Goal: Information Seeking & Learning: Learn about a topic

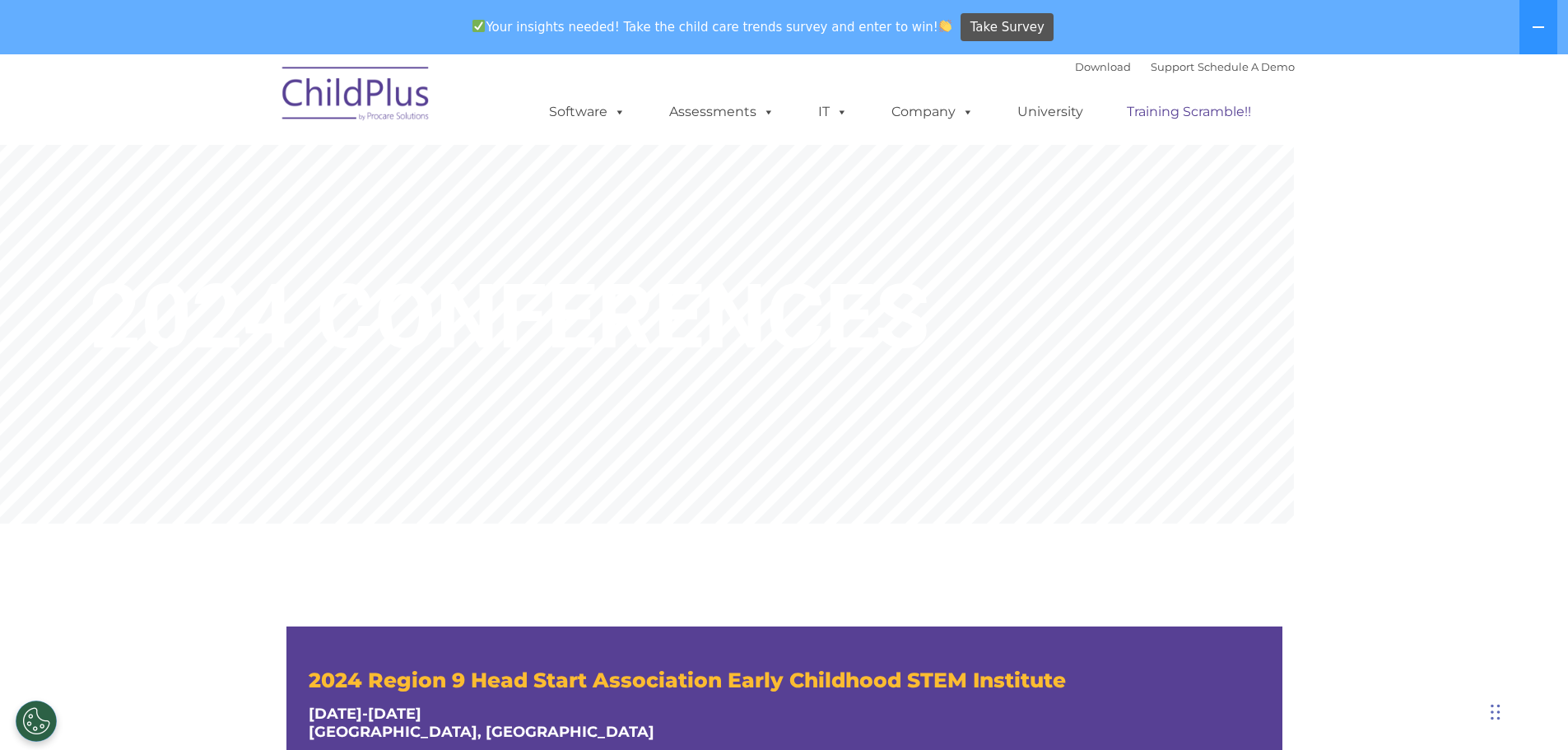
click at [1184, 113] on link "Training Scramble!!" at bounding box center [1189, 112] width 158 height 33
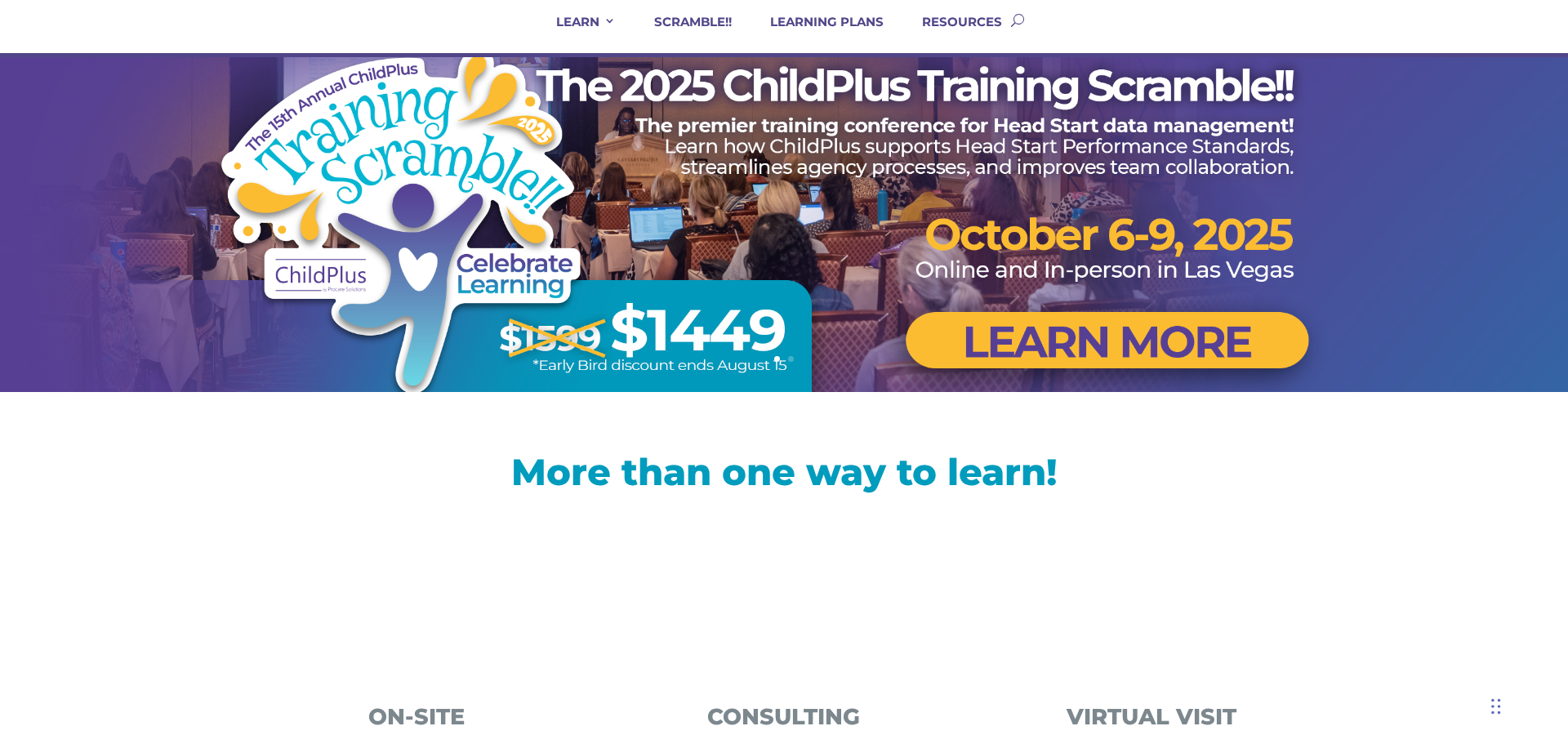
scroll to position [134, 0]
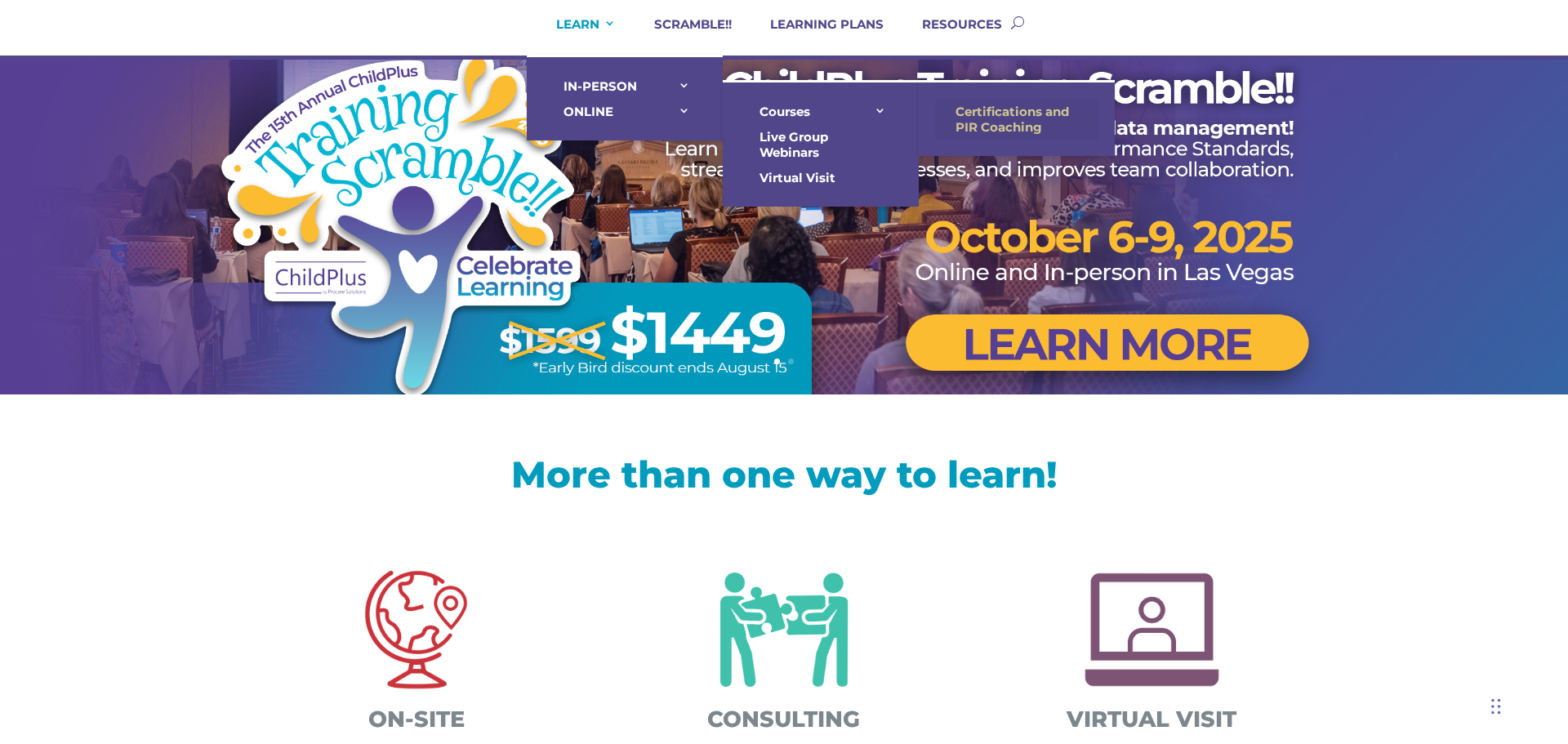
click at [993, 118] on link "Certifications and PIR Coaching" at bounding box center [1016, 118] width 164 height 41
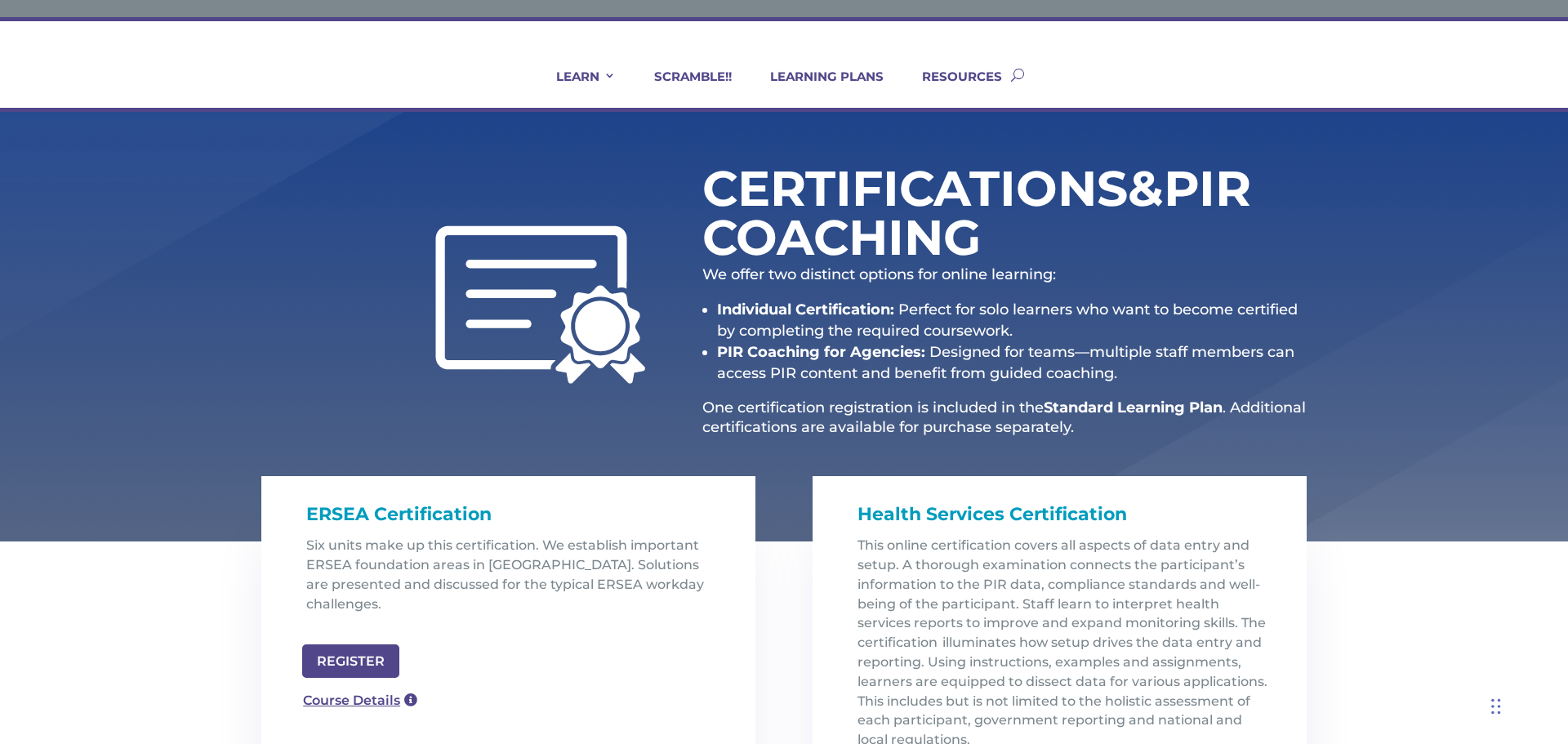
scroll to position [80, 0]
